Goal: Check status: Check status

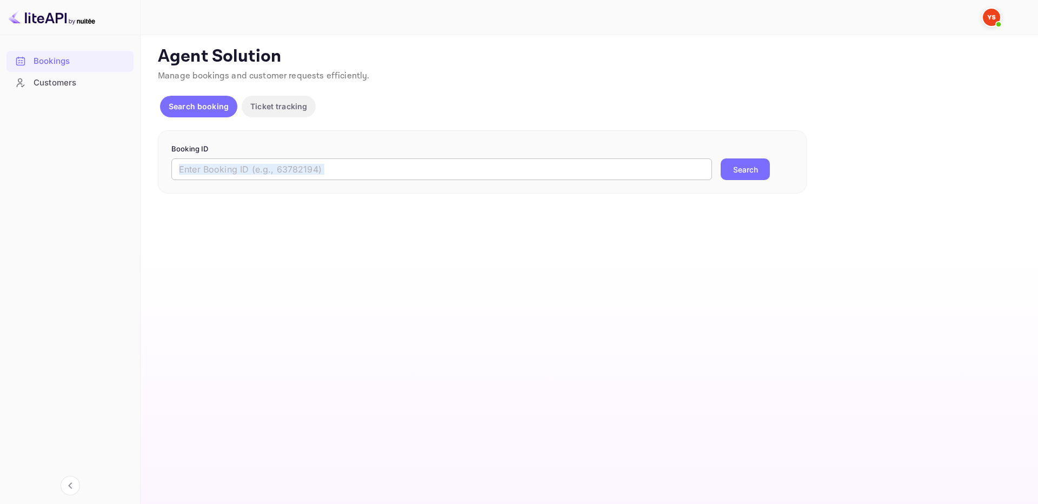
drag, startPoint x: 0, startPoint y: 0, endPoint x: 403, endPoint y: 173, distance: 438.8
click at [398, 180] on div "Booking ID ​ Search" at bounding box center [482, 162] width 649 height 64
click at [479, 169] on input "text" at bounding box center [441, 169] width 541 height 22
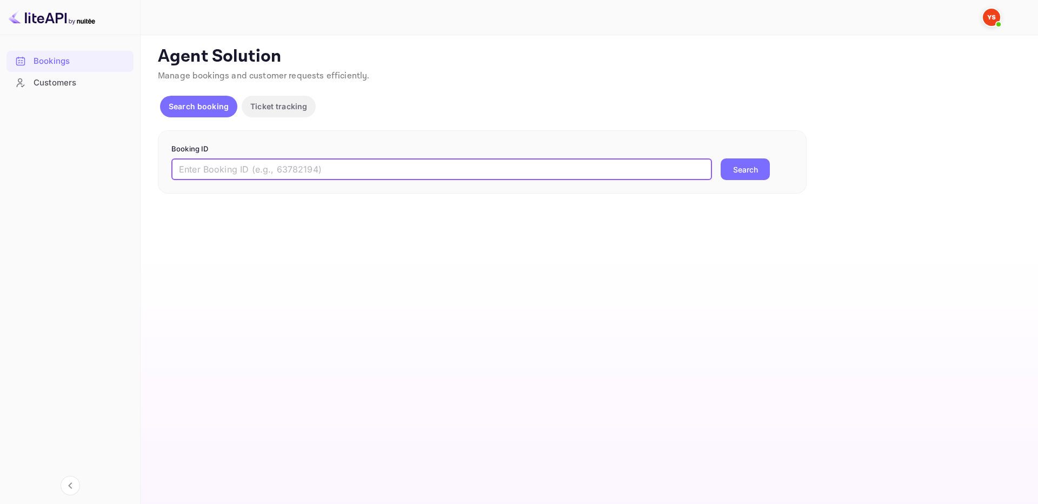
paste input "9490747"
type input "9490747"
click at [730, 166] on button "Search" at bounding box center [745, 169] width 49 height 22
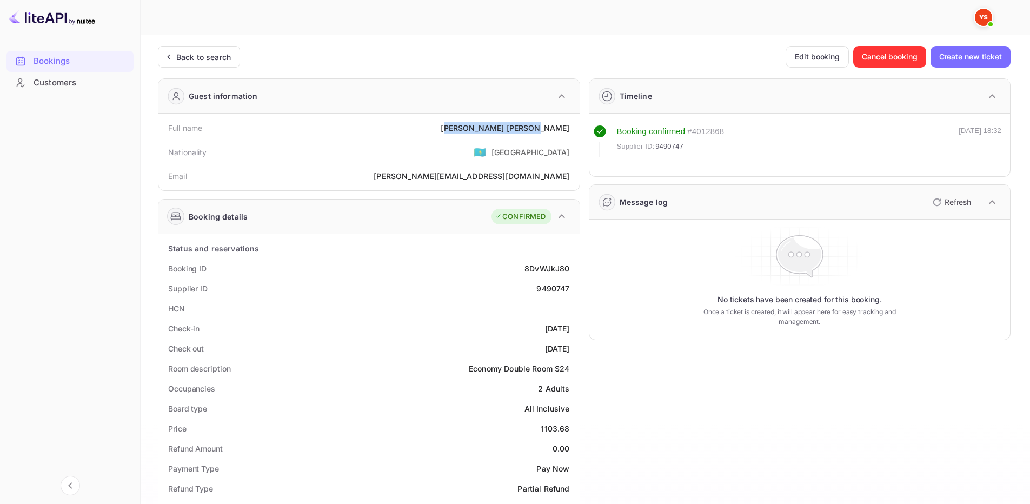
drag, startPoint x: 493, startPoint y: 122, endPoint x: 571, endPoint y: 128, distance: 78.6
click at [571, 128] on div "Full name [PERSON_NAME]" at bounding box center [369, 128] width 412 height 20
click at [569, 127] on div "[PERSON_NAME]" at bounding box center [505, 127] width 129 height 11
drag, startPoint x: 487, startPoint y: 125, endPoint x: 564, endPoint y: 128, distance: 77.4
click at [572, 130] on div "Full name [PERSON_NAME]" at bounding box center [369, 128] width 412 height 20
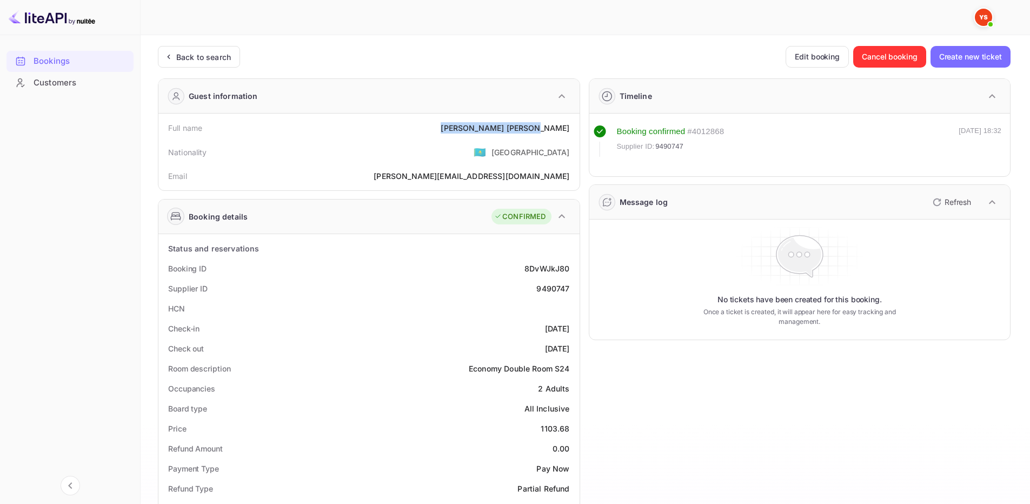
copy div "[PERSON_NAME]"
drag, startPoint x: 542, startPoint y: 429, endPoint x: 569, endPoint y: 431, distance: 27.1
click at [569, 431] on div "1103.68" at bounding box center [555, 428] width 29 height 11
copy div "1103.68"
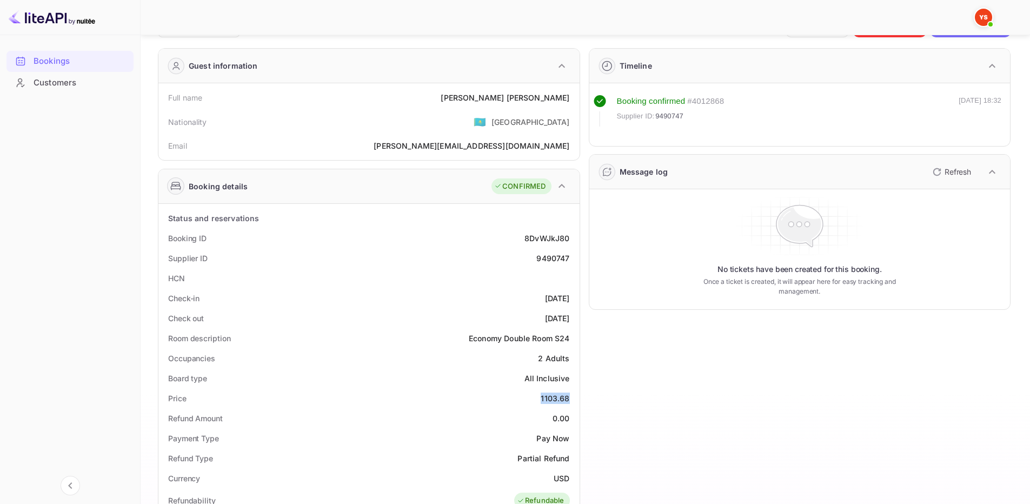
scroll to position [54, 0]
